Goal: Information Seeking & Learning: Learn about a topic

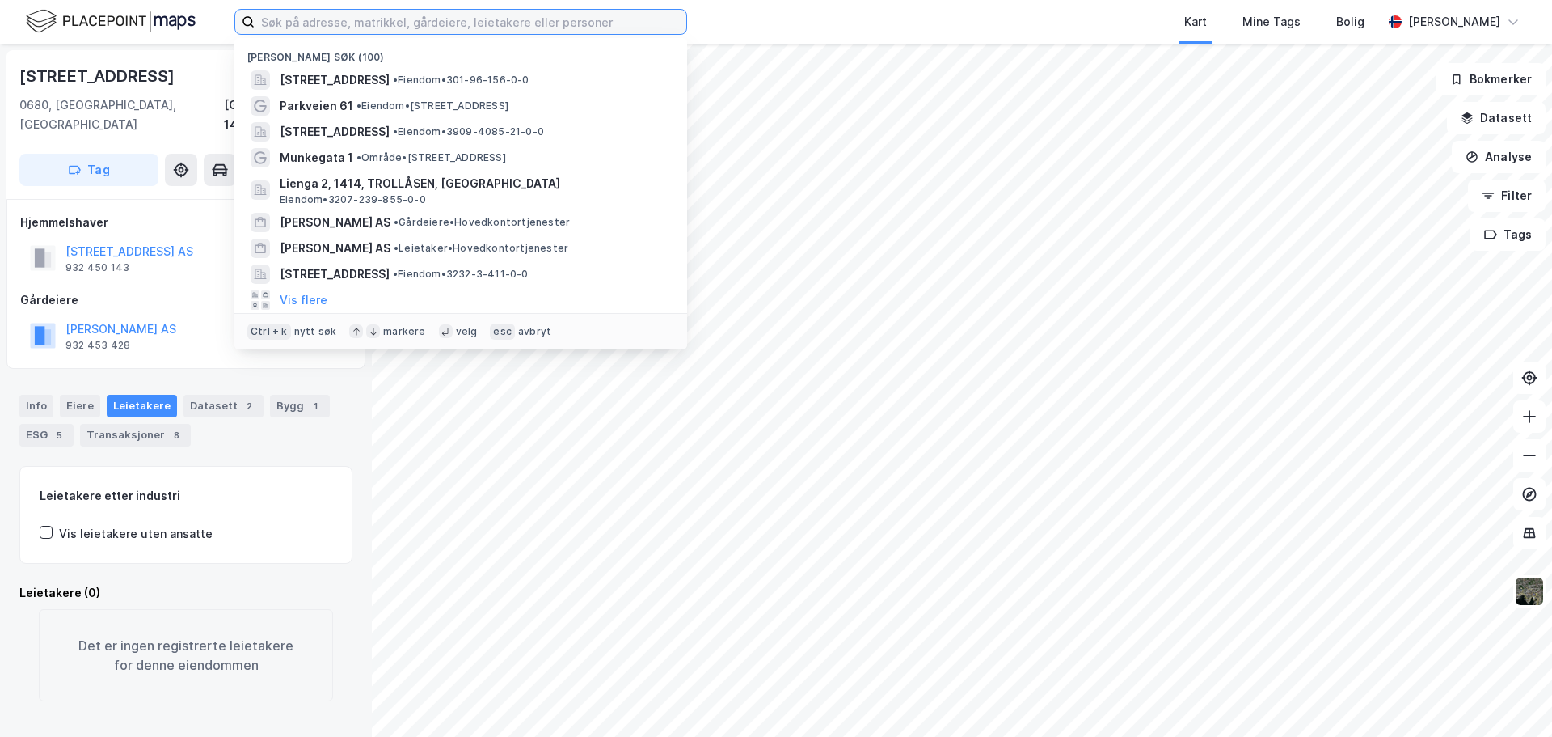
click at [489, 16] on input at bounding box center [471, 22] width 432 height 24
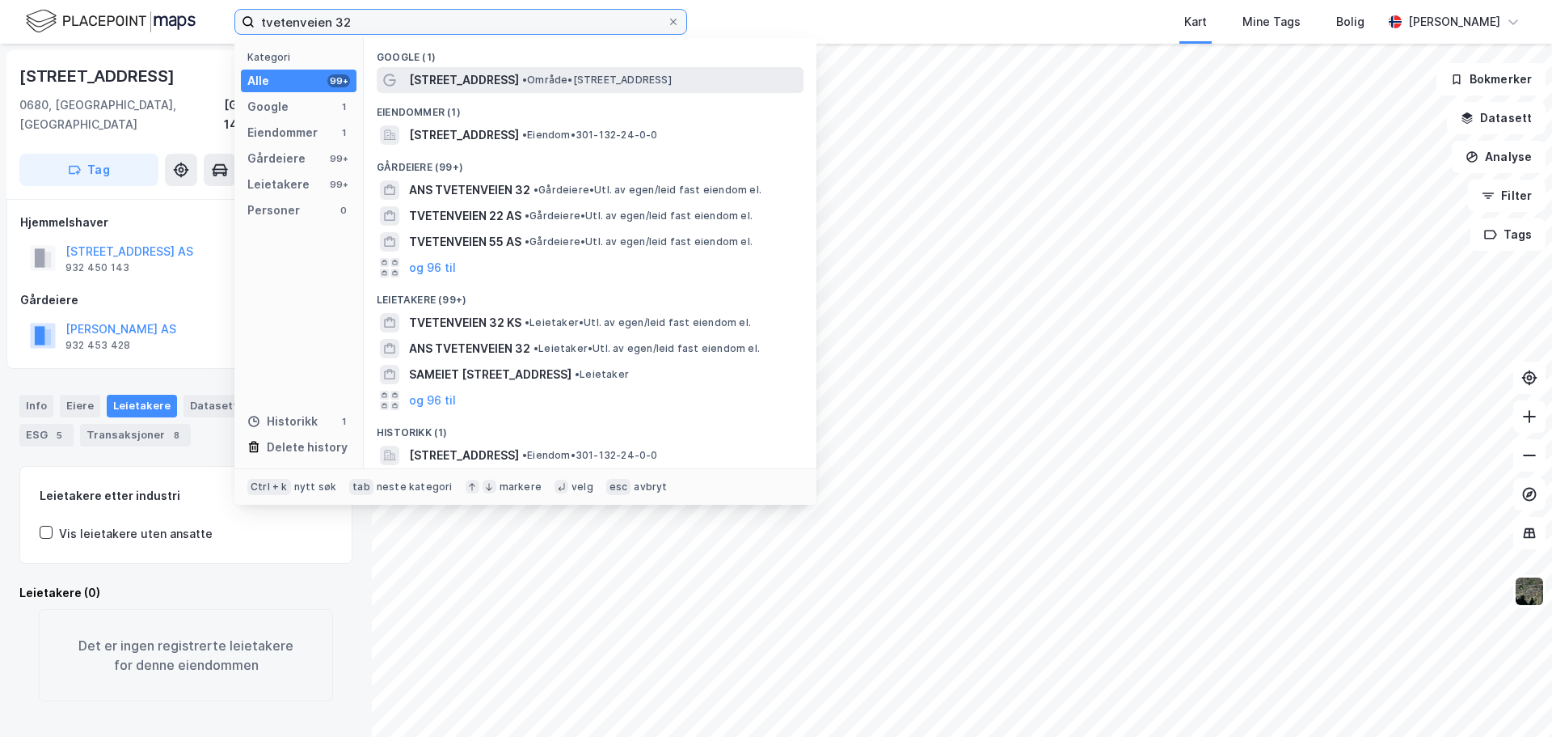
type input "tvetenveien 32"
click at [586, 91] on div "Tvetenveien 32 • Område • Tvetenveien 32, 0666 Oslo" at bounding box center [590, 80] width 427 height 26
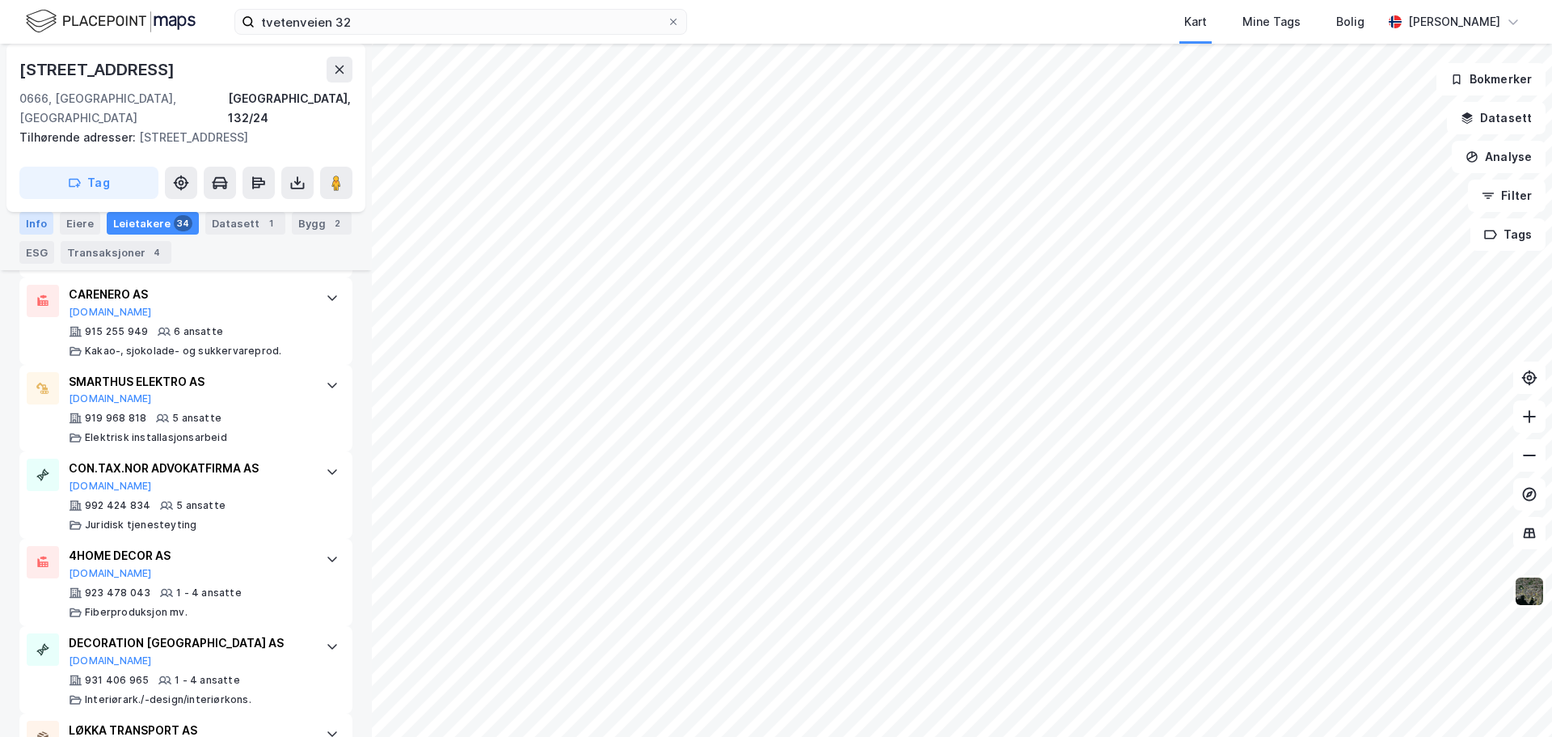
click at [40, 224] on div "Info" at bounding box center [36, 223] width 34 height 23
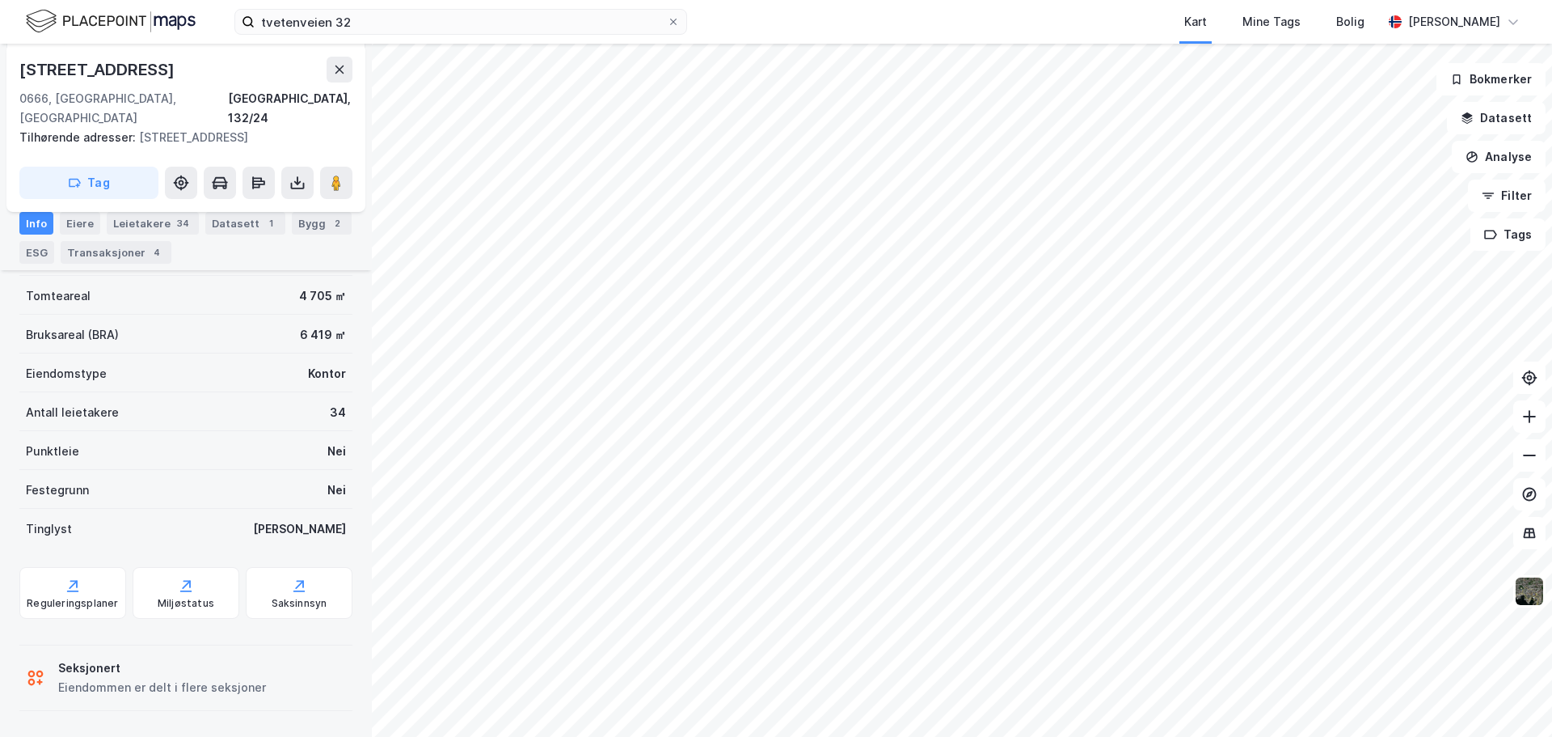
scroll to position [228, 0]
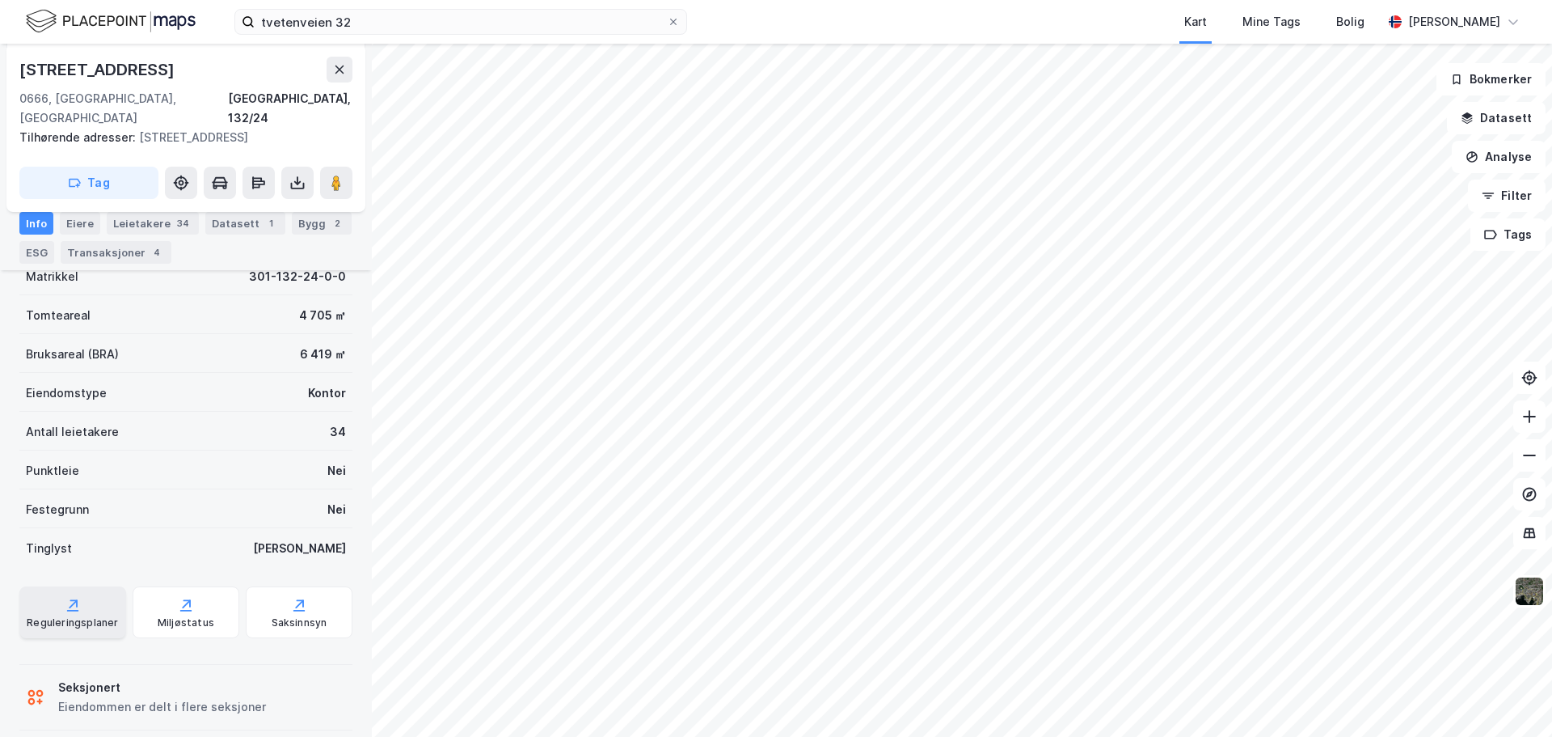
click at [95, 616] on div "Reguleringsplaner" at bounding box center [72, 622] width 91 height 13
